Goal: Check status: Check status

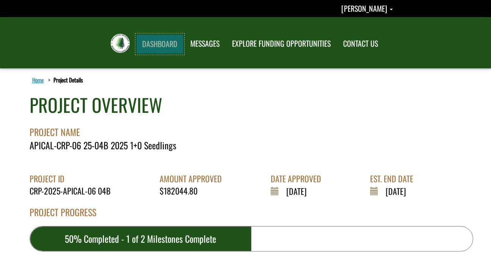
click at [157, 39] on link "DASHBOARD" at bounding box center [159, 44] width 47 height 20
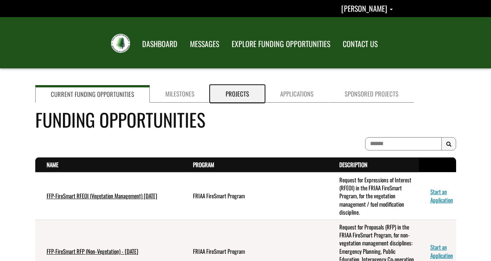
click at [234, 92] on link "Projects" at bounding box center [237, 93] width 55 height 17
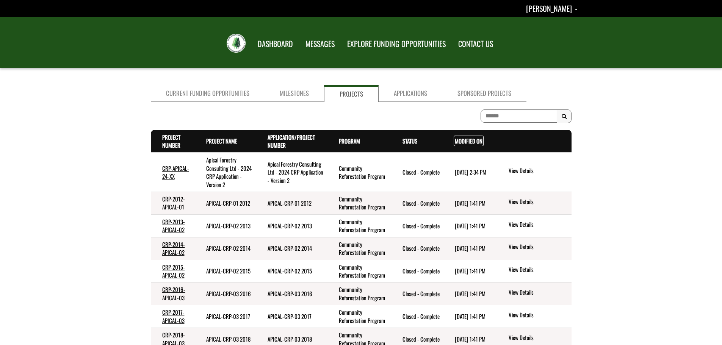
click at [465, 144] on link "Modified On . sort descending" at bounding box center [469, 141] width 28 height 8
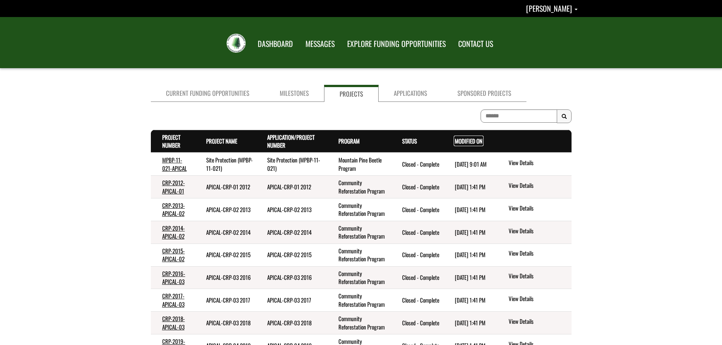
click at [463, 143] on link "Modified On . sort descending" at bounding box center [469, 141] width 28 height 8
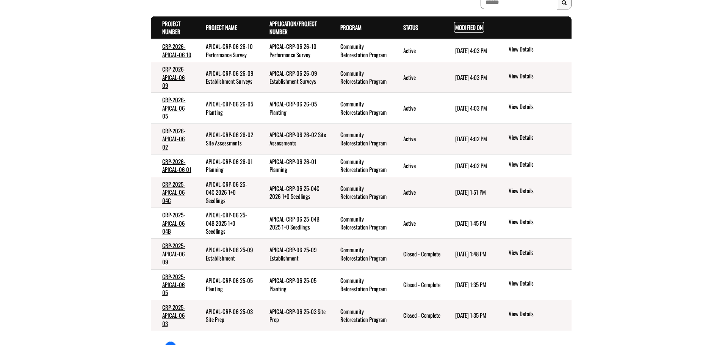
scroll to position [152, 0]
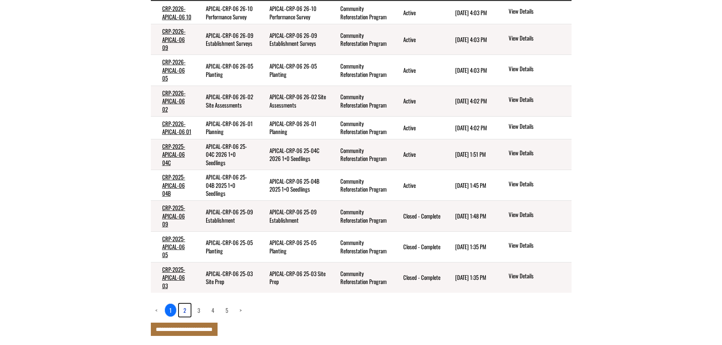
click at [186, 260] on link "2" at bounding box center [185, 310] width 12 height 13
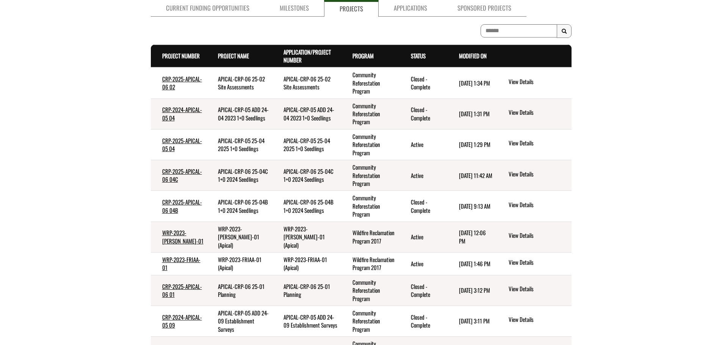
scroll to position [76, 0]
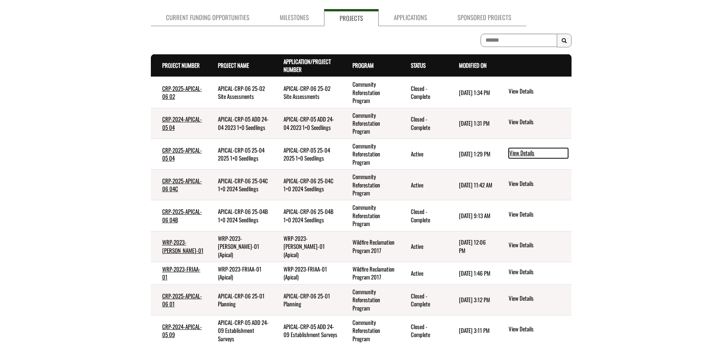
click at [491, 154] on link "View Details" at bounding box center [539, 153] width 60 height 10
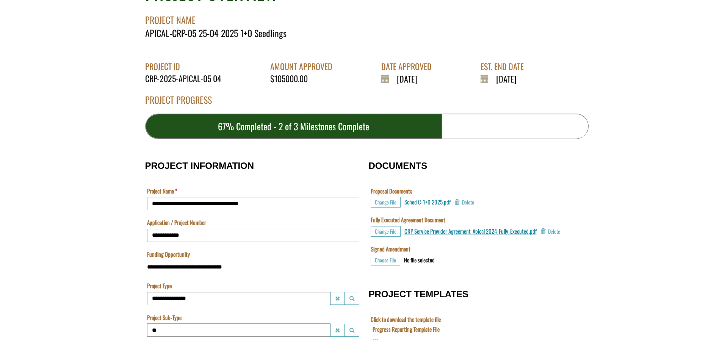
scroll to position [114, 0]
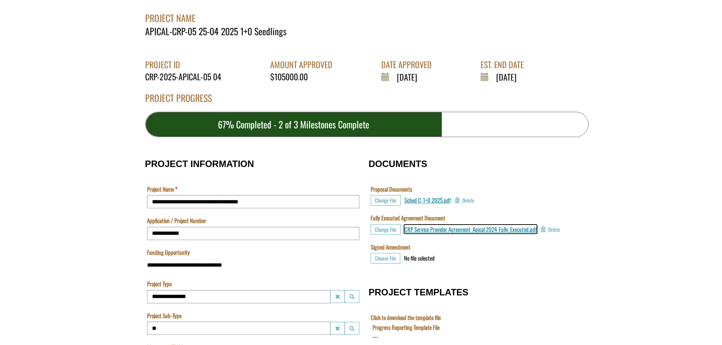
click at [484, 231] on span "CRP Service Provider Agreement_Apical 2024_Fully_Executed.pdf" at bounding box center [471, 229] width 132 height 8
